Goal: Task Accomplishment & Management: Manage account settings

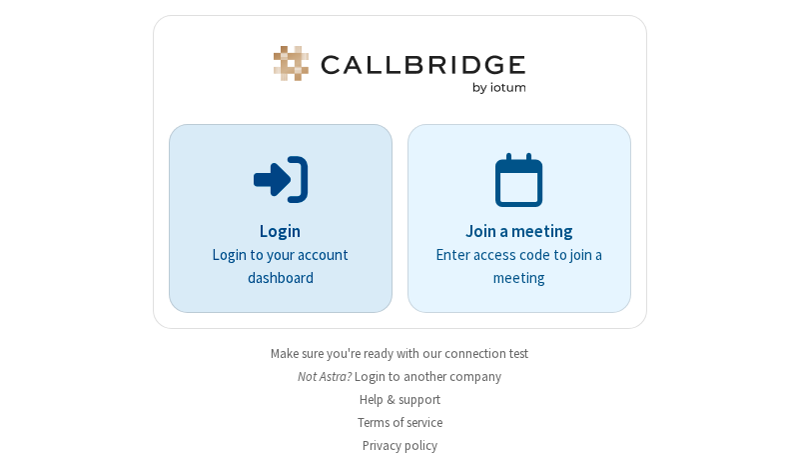
click at [273, 231] on p "Login" at bounding box center [281, 232] width 168 height 26
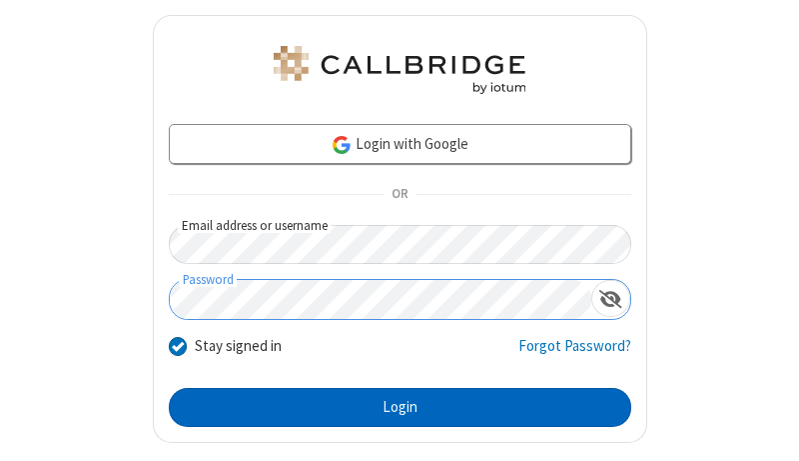
click at [392, 407] on button "Login" at bounding box center [400, 408] width 463 height 40
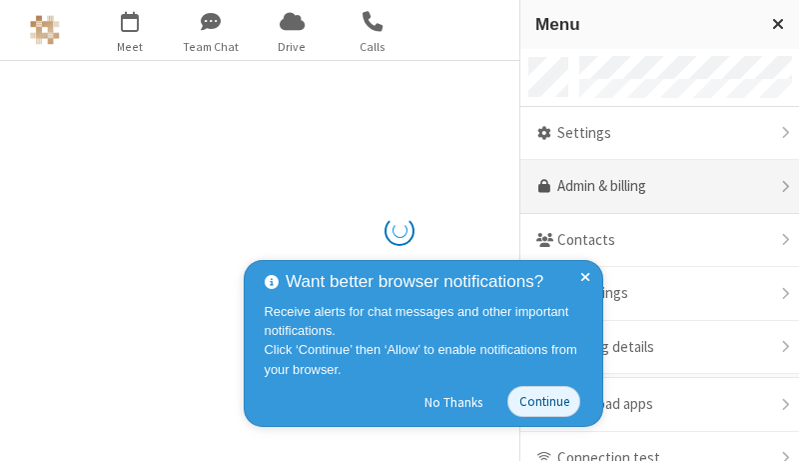
click at [652, 187] on link "Admin & billing" at bounding box center [660, 187] width 279 height 54
